Goal: Information Seeking & Learning: Learn about a topic

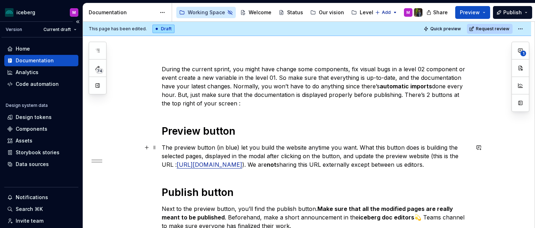
scroll to position [9, 0]
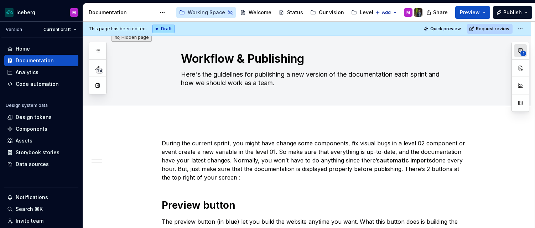
click at [521, 50] on icon "button" at bounding box center [520, 51] width 6 height 6
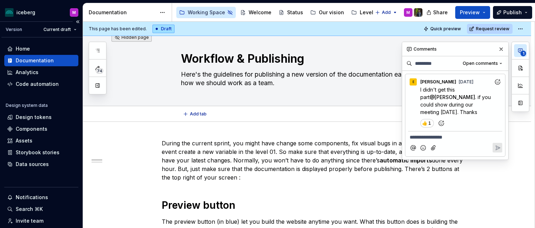
type textarea "*"
click at [26, 53] on div "Home" at bounding box center [41, 48] width 74 height 11
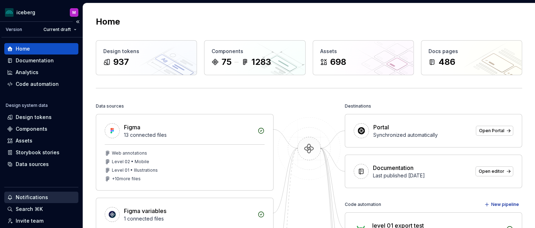
click at [32, 195] on div "Notifications" at bounding box center [32, 197] width 32 height 7
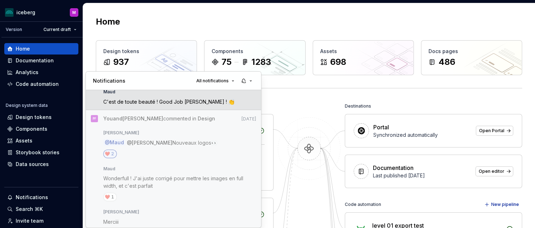
scroll to position [290, 0]
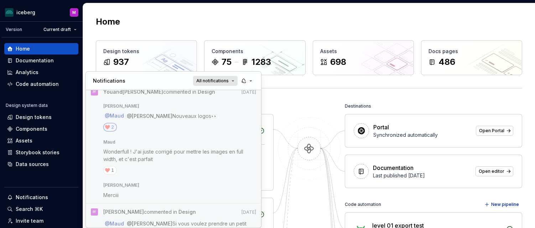
click at [226, 79] on span "All notifications" at bounding box center [212, 81] width 32 height 6
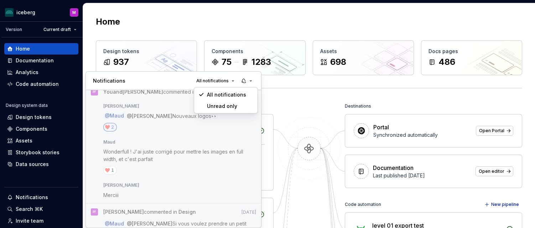
click at [220, 103] on div "Unread only" at bounding box center [230, 106] width 46 height 7
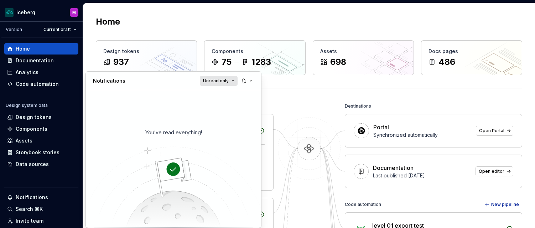
click at [224, 76] on button "Unread only" at bounding box center [219, 81] width 38 height 10
click at [220, 101] on div "Unread only" at bounding box center [233, 105] width 61 height 11
click at [226, 81] on span "Unread only" at bounding box center [216, 81] width 26 height 6
click at [223, 91] on div "All notifications" at bounding box center [237, 94] width 46 height 7
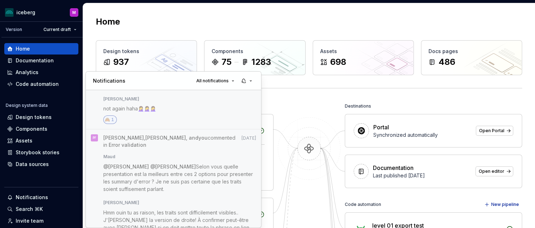
scroll to position [2320, 0]
click at [285, 17] on html "iceberg M Version Current draft Home Documentation Analytics Code automation De…" at bounding box center [267, 114] width 535 height 228
